Goal: Navigation & Orientation: Find specific page/section

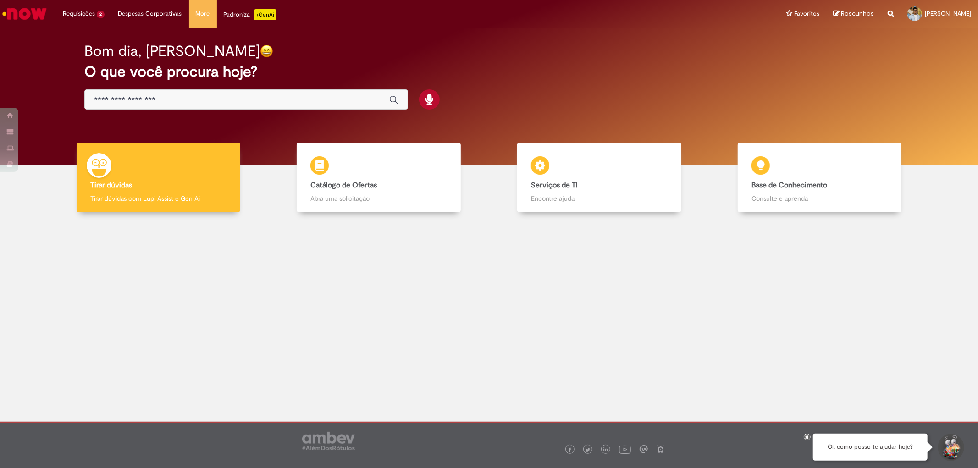
click at [118, 102] on input "Basta digitar aqui" at bounding box center [237, 100] width 286 height 11
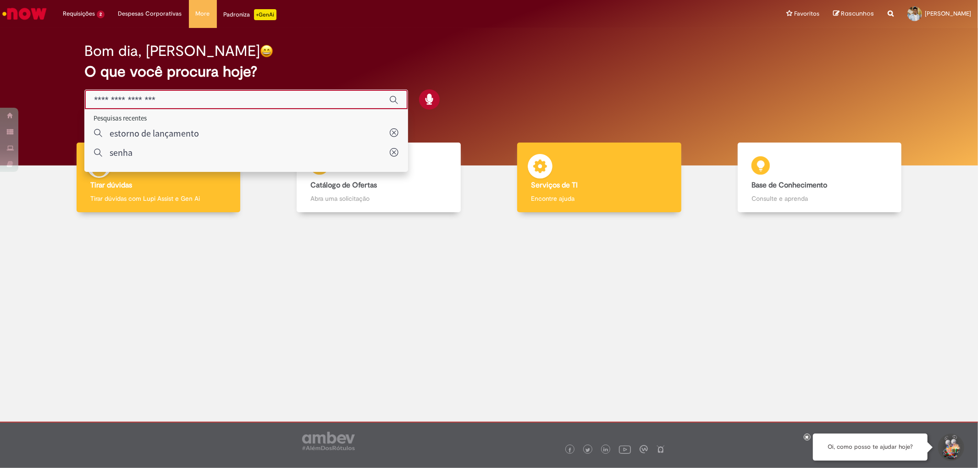
click at [587, 182] on h4 "Serviços de TI" at bounding box center [599, 186] width 136 height 8
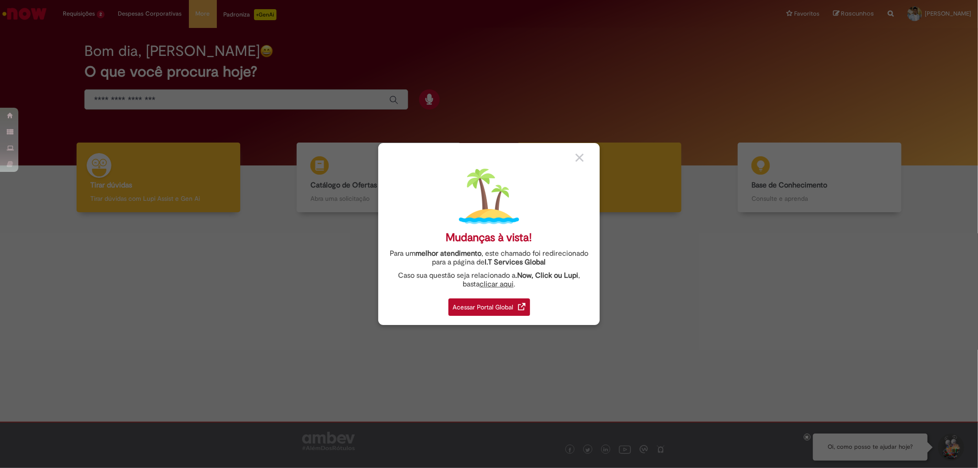
click at [587, 182] on div "Mudanças à vista! Para um melhor atendimento , este chamado foi redirecionado p…" at bounding box center [488, 234] width 221 height 182
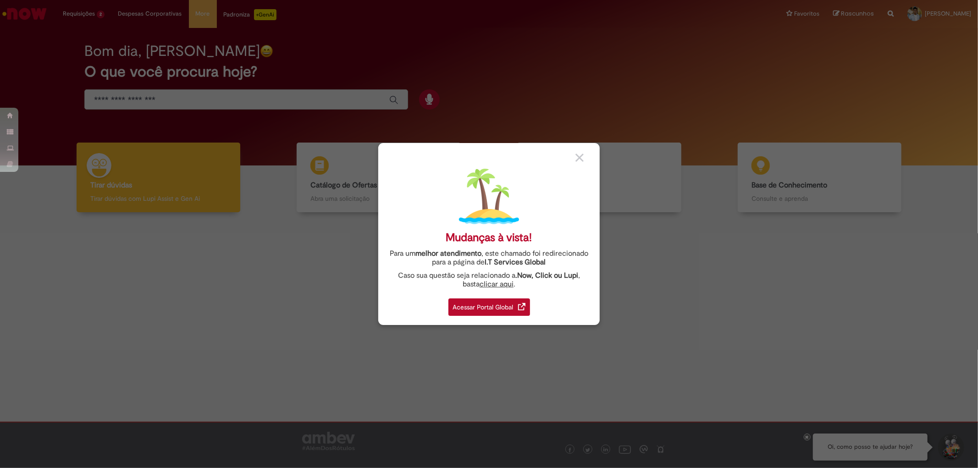
click at [581, 149] on div "Mudanças à vista! Para um melhor atendimento , este chamado foi redirecionado p…" at bounding box center [488, 234] width 221 height 182
click at [581, 158] on img at bounding box center [579, 158] width 8 height 8
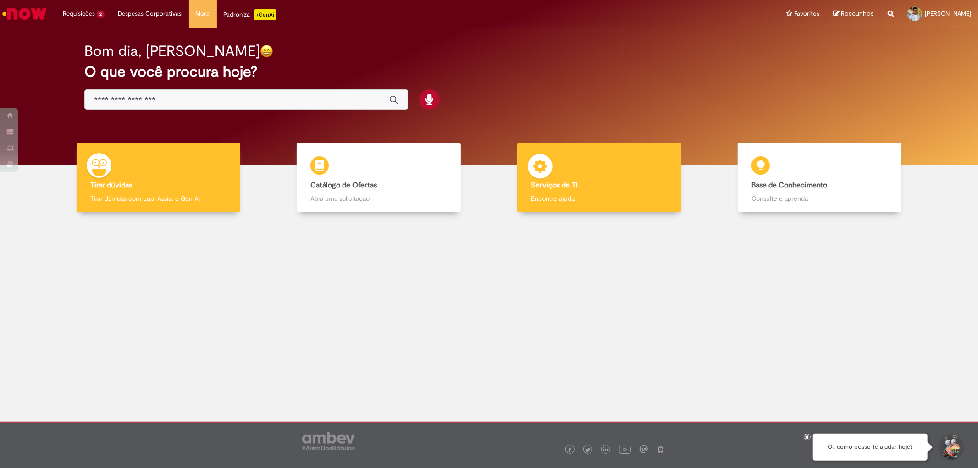
click at [610, 173] on div "Serviços de TI Serviços de TI Encontre ajuda" at bounding box center [599, 178] width 164 height 70
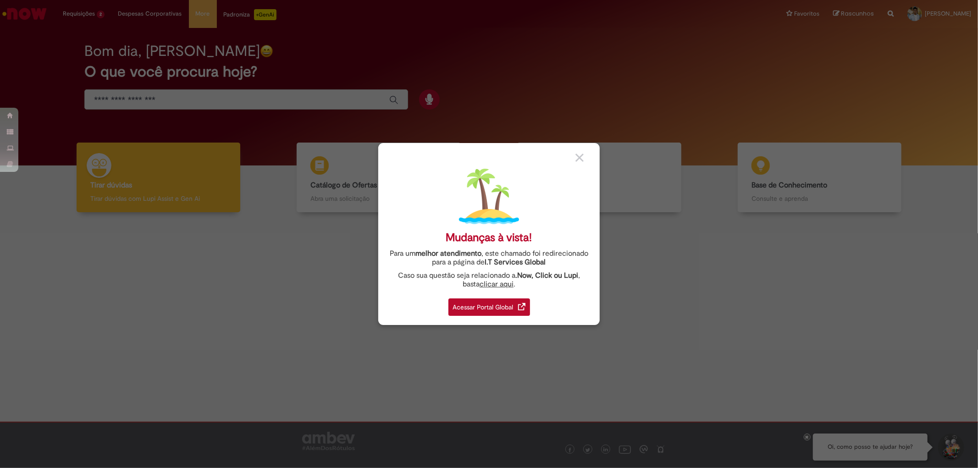
click at [494, 309] on div "Acessar Portal Global" at bounding box center [489, 306] width 82 height 17
